Goal: Task Accomplishment & Management: Use online tool/utility

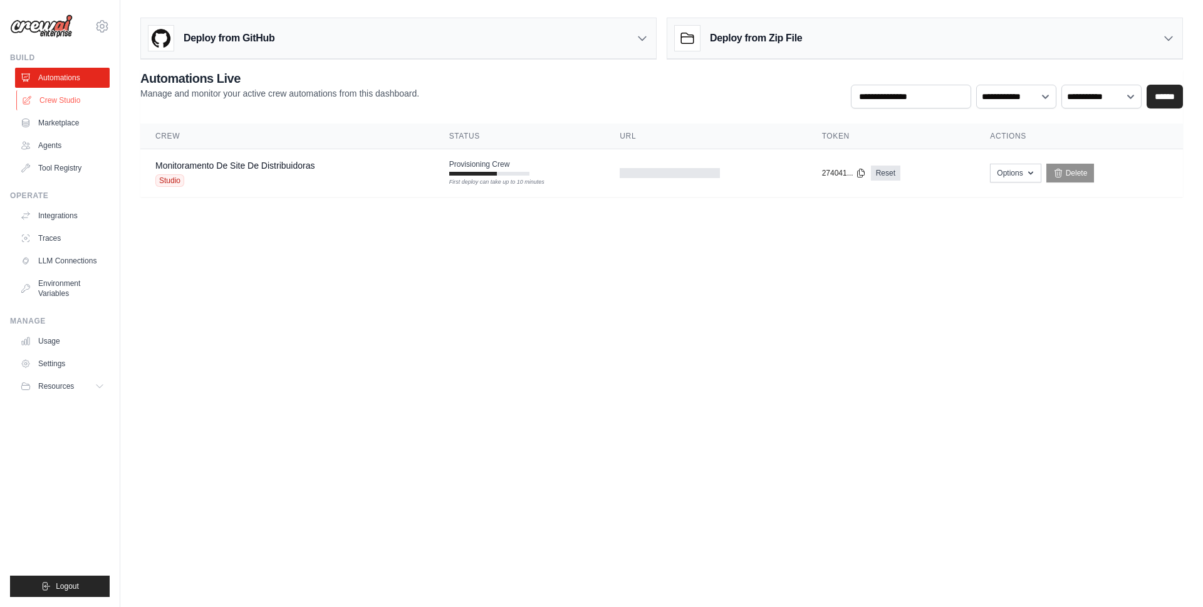
click at [68, 101] on link "Crew Studio" at bounding box center [63, 100] width 95 height 20
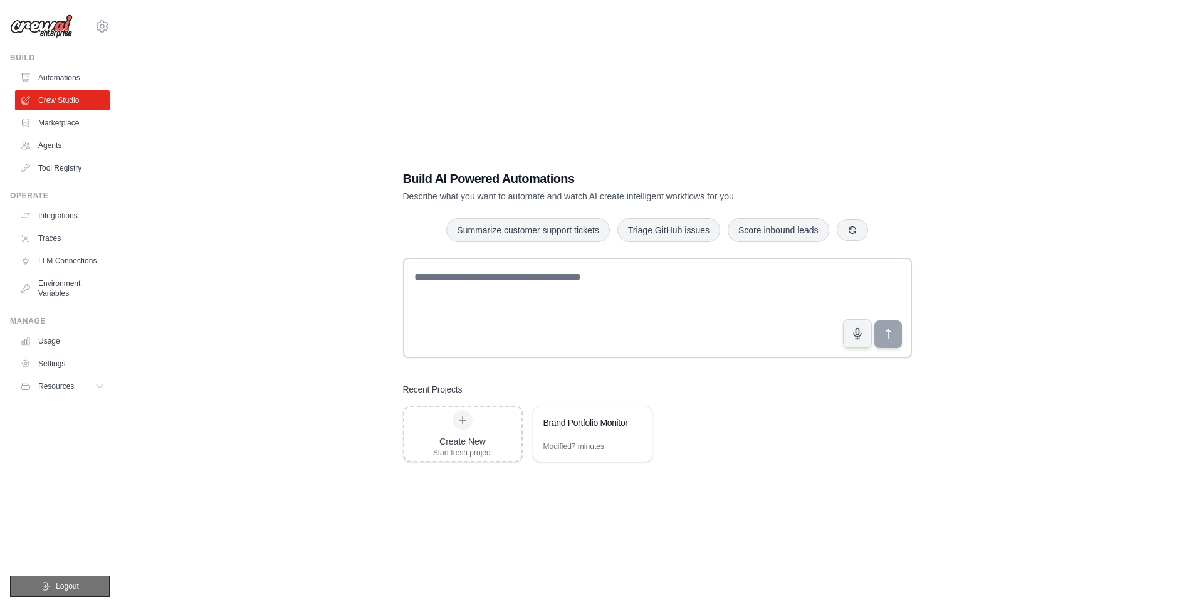
click at [48, 583] on icon "submit" at bounding box center [46, 586] width 10 height 10
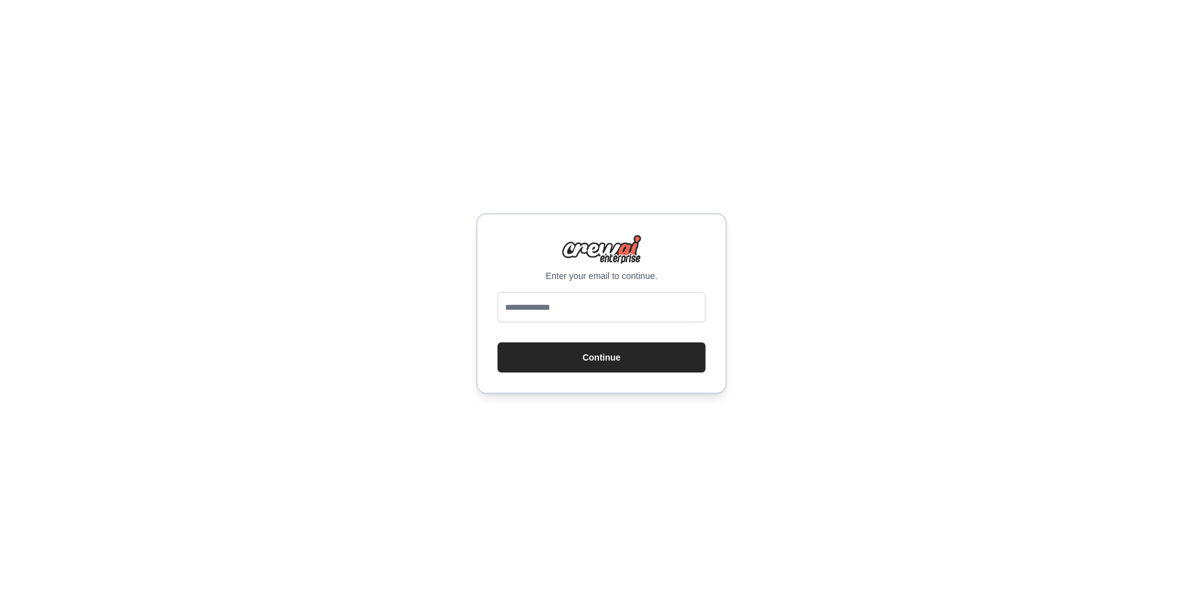
click at [572, 325] on div at bounding box center [602, 309] width 208 height 35
click at [572, 319] on input "email" at bounding box center [602, 307] width 208 height 30
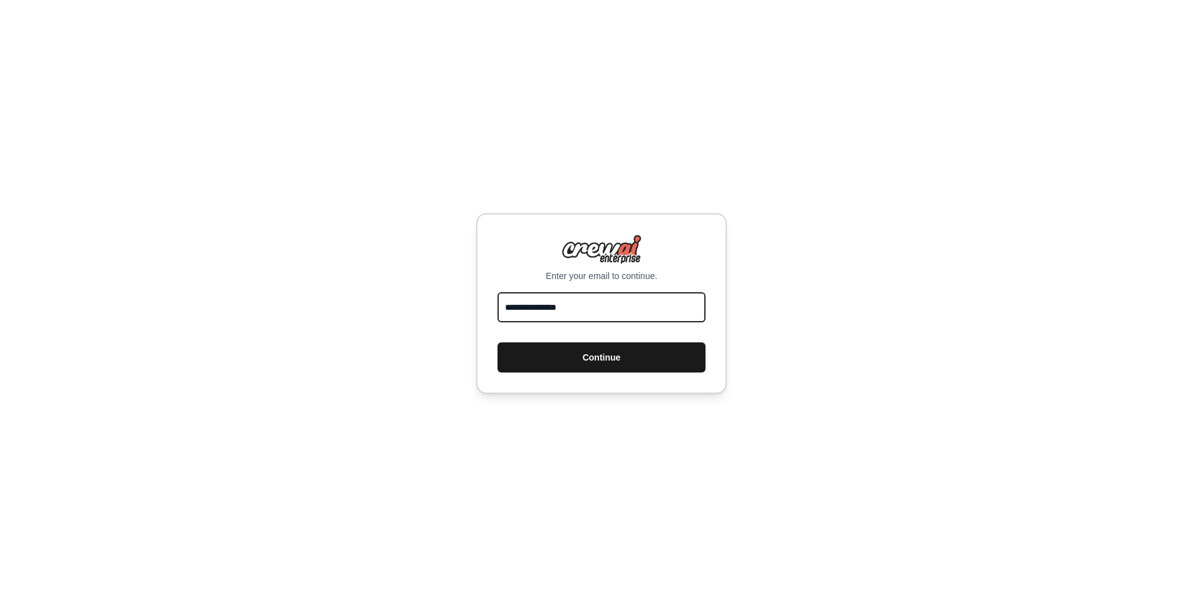
type input "**********"
click at [585, 348] on button "Continue" at bounding box center [602, 357] width 208 height 30
